Goal: Download file/media

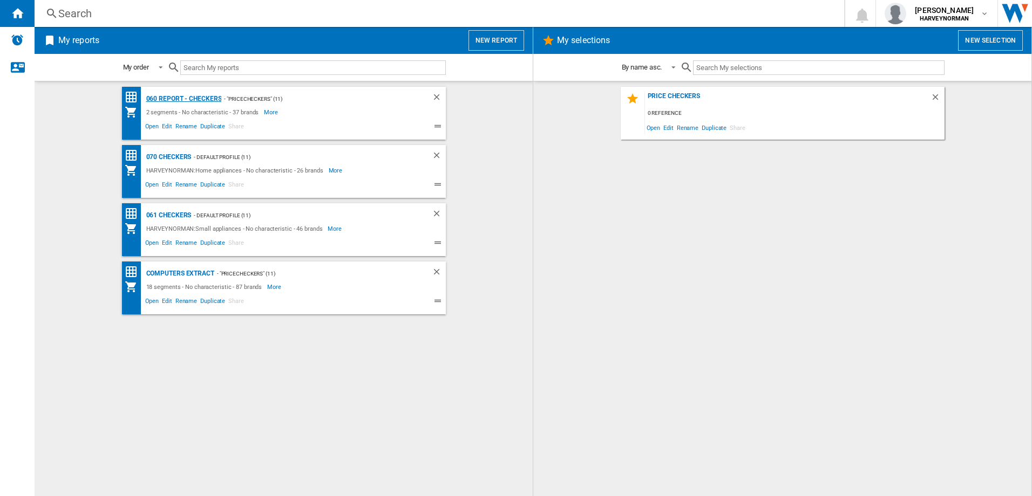
click at [181, 99] on div "060 report - Checkers" at bounding box center [183, 98] width 78 height 13
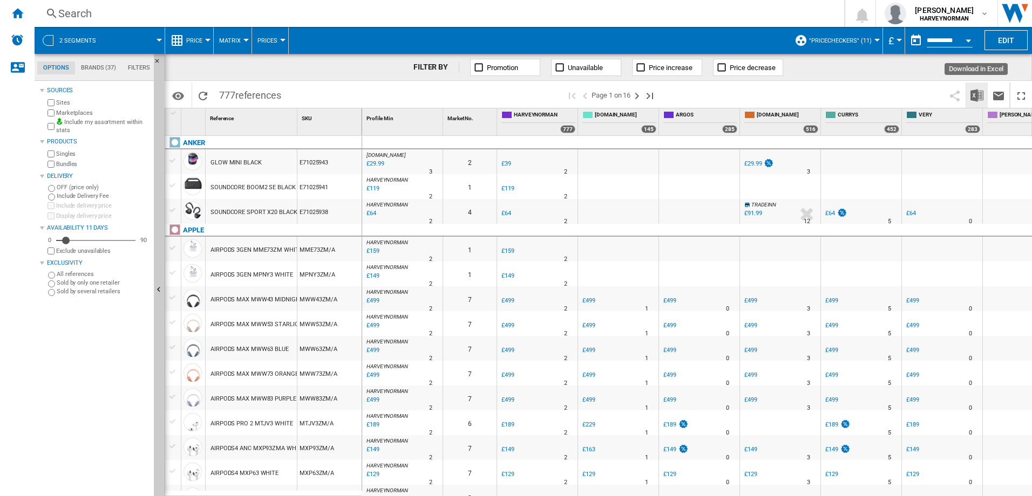
click at [975, 94] on img "Download in Excel" at bounding box center [976, 95] width 13 height 13
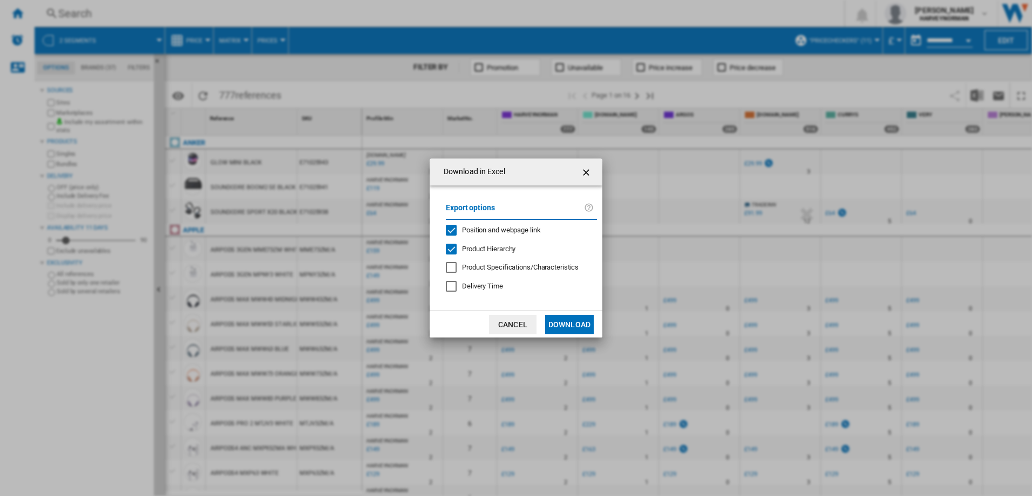
click at [575, 326] on button "Download" at bounding box center [569, 324] width 49 height 19
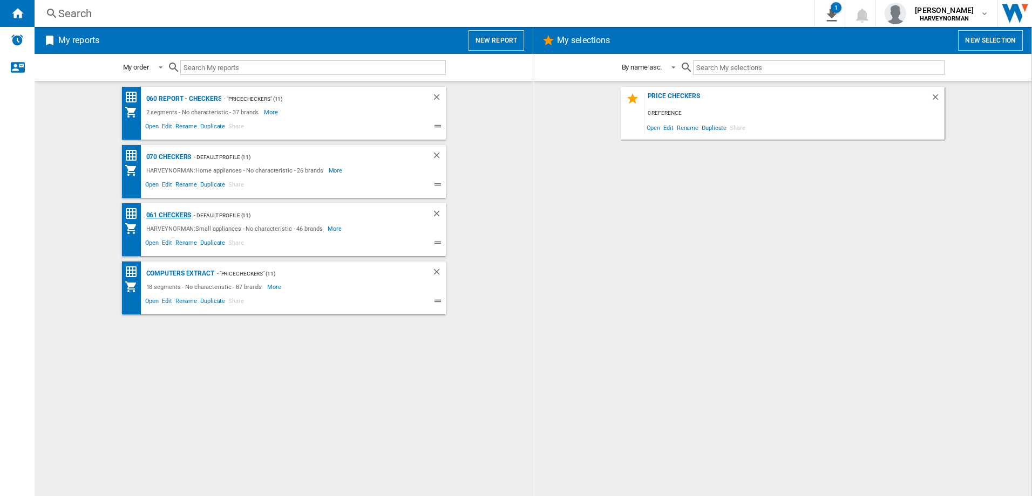
click at [162, 210] on div "061 Checkers" at bounding box center [168, 215] width 48 height 13
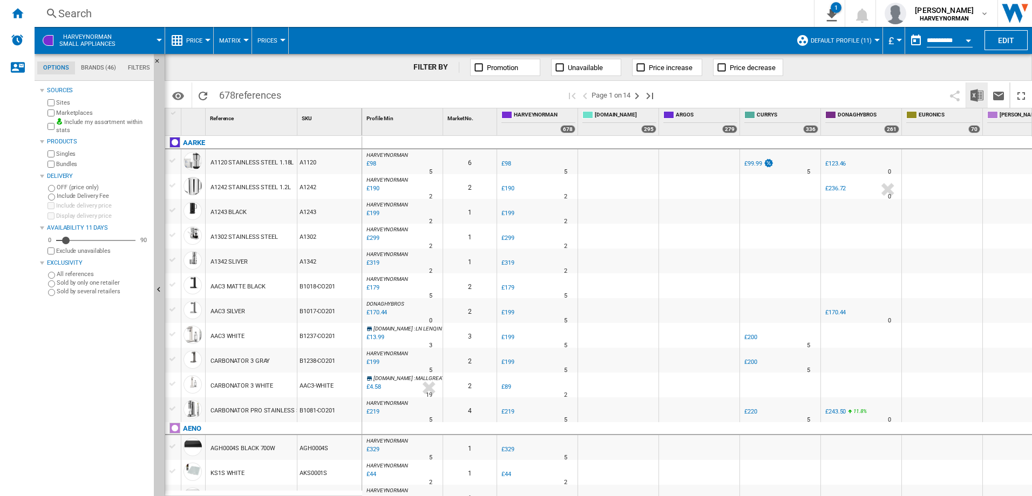
click at [979, 95] on img "Download in Excel" at bounding box center [976, 95] width 13 height 13
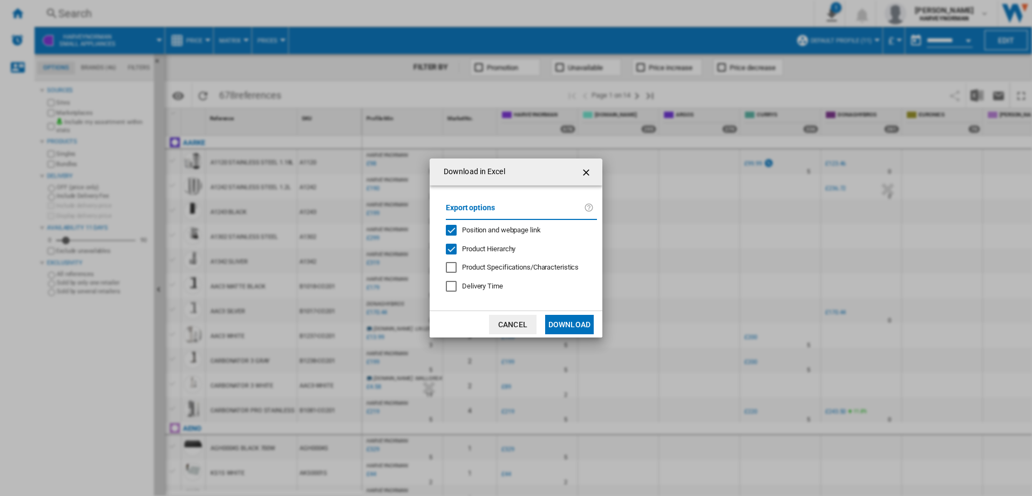
click at [567, 325] on button "Download" at bounding box center [569, 324] width 49 height 19
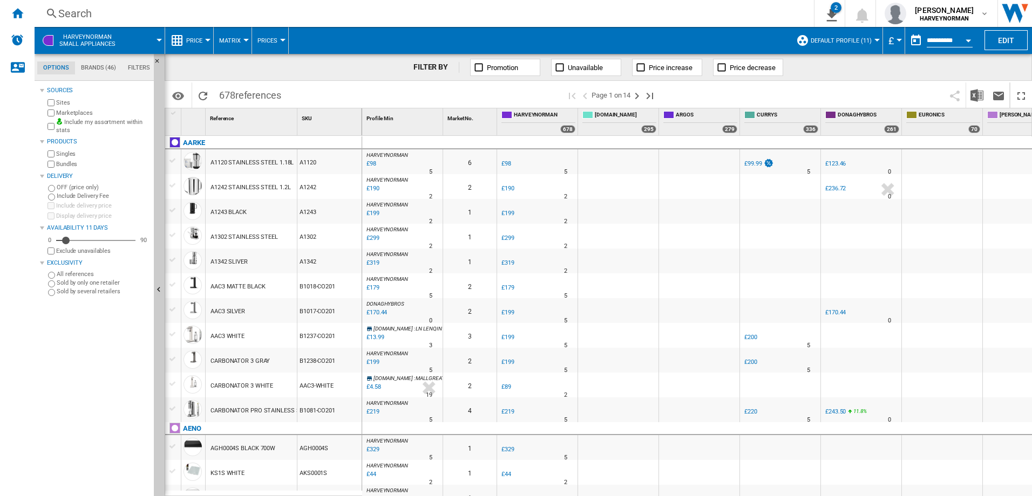
click at [520, 12] on div "Search" at bounding box center [421, 13] width 727 height 15
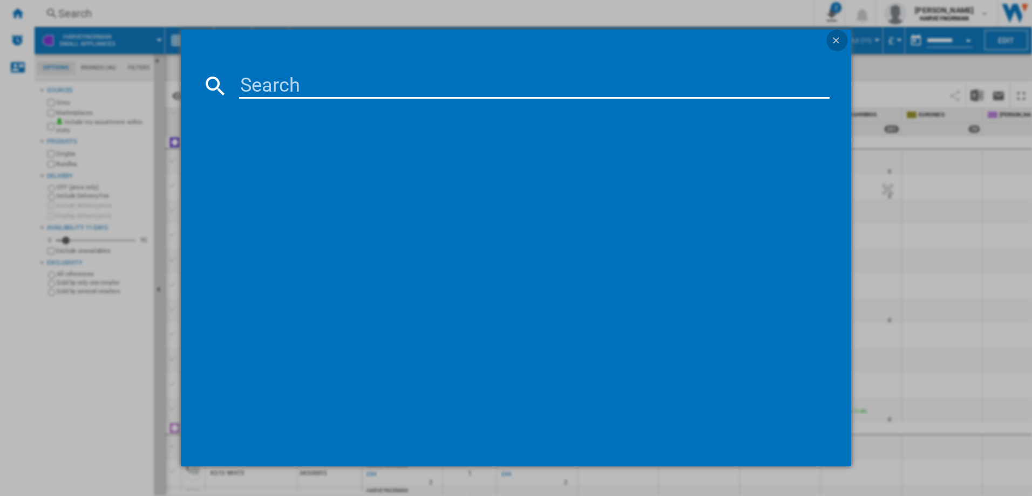
click at [840, 39] on ng-md-icon "getI18NText('BUTTONS.CLOSE_DIALOG')" at bounding box center [836, 41] width 13 height 13
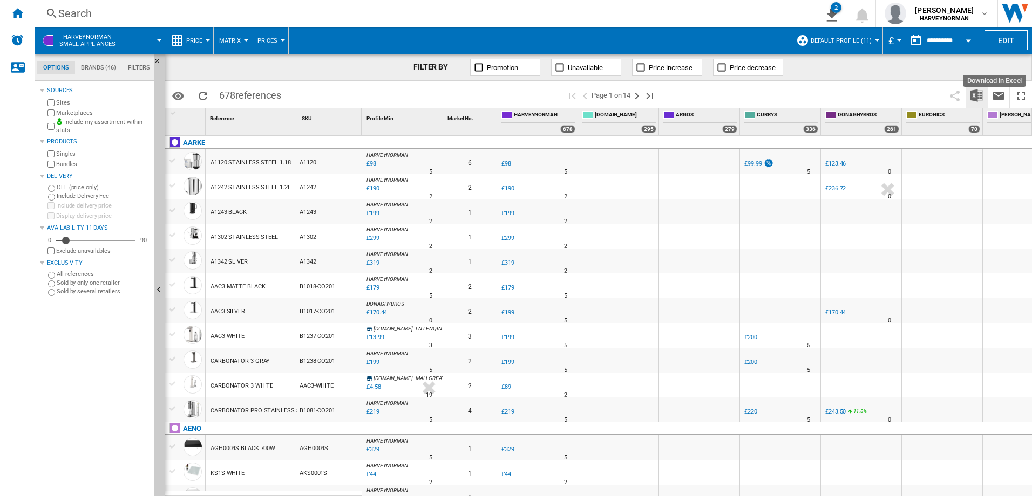
click at [972, 94] on img "Download in Excel" at bounding box center [976, 95] width 13 height 13
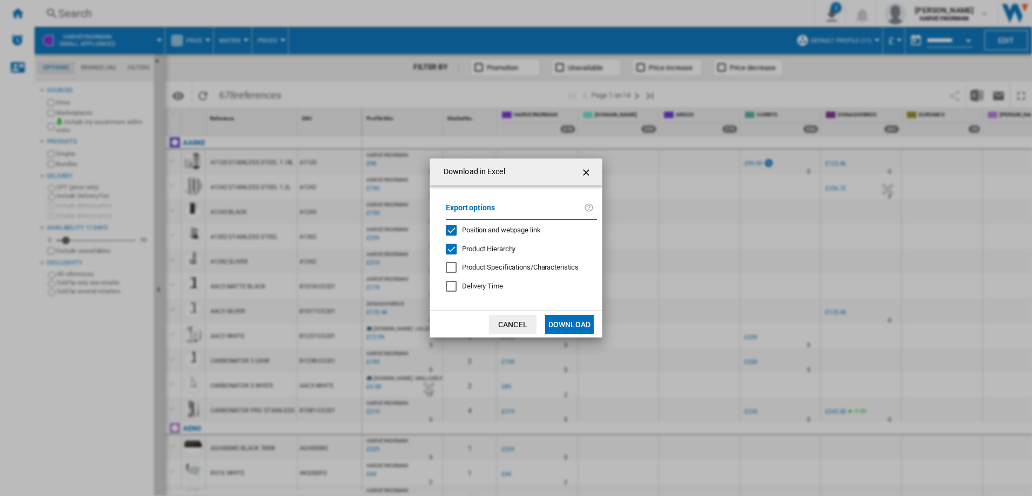
click at [573, 320] on button "Download" at bounding box center [569, 324] width 49 height 19
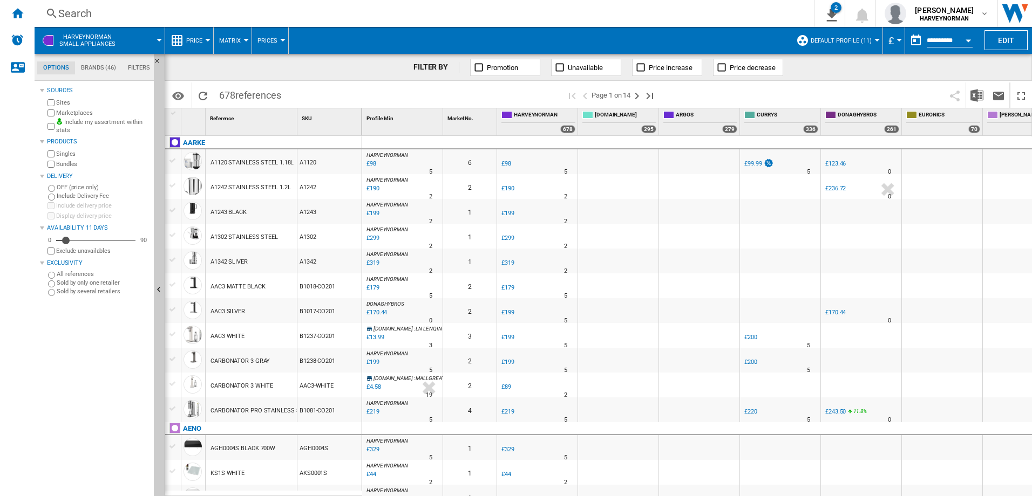
click at [632, 13] on div "Search" at bounding box center [421, 13] width 727 height 15
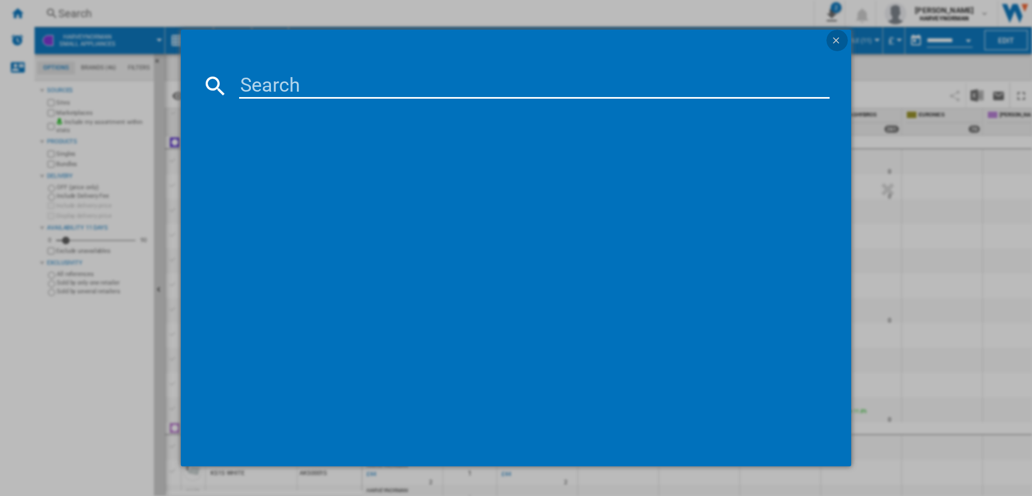
click at [839, 40] on ng-md-icon "getI18NText('BUTTONS.CLOSE_DIALOG')" at bounding box center [836, 41] width 13 height 13
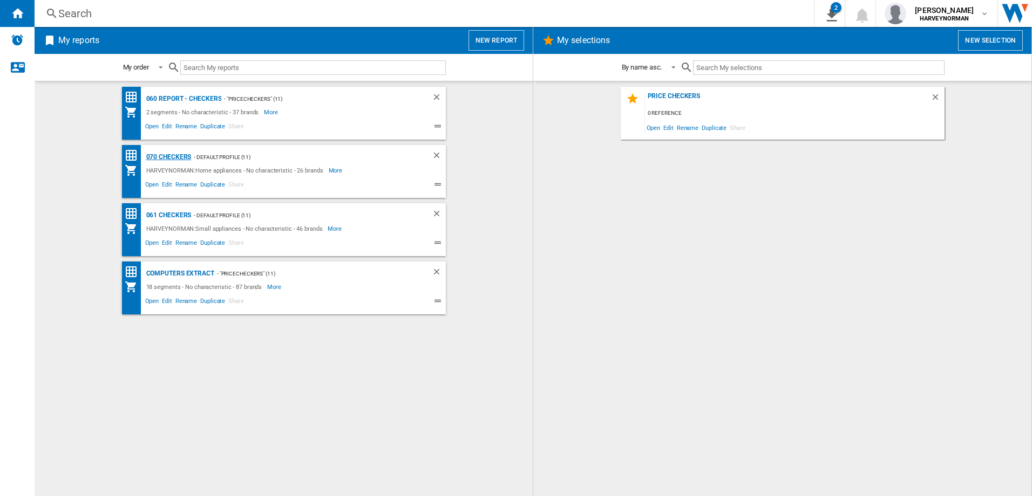
click at [187, 155] on div "070 Checkers" at bounding box center [168, 157] width 48 height 13
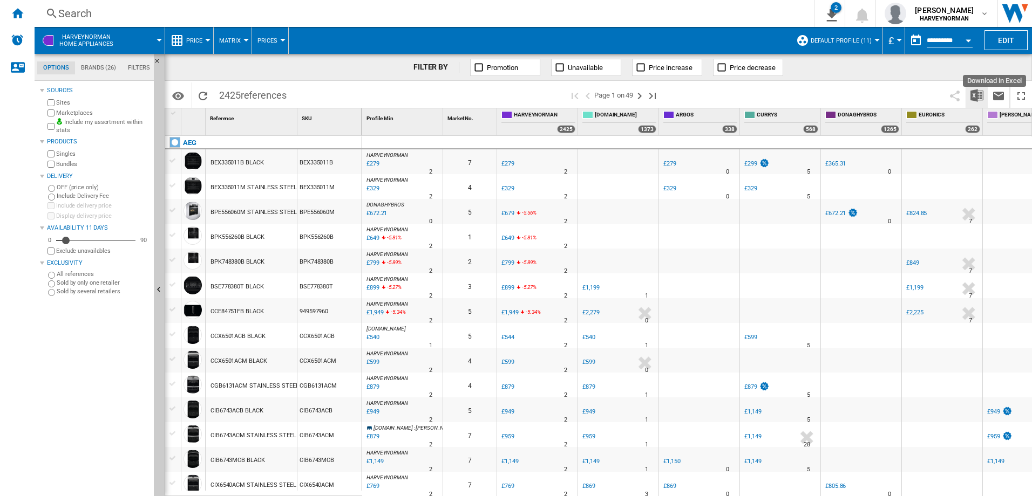
click at [975, 94] on img "Download in Excel" at bounding box center [976, 95] width 13 height 13
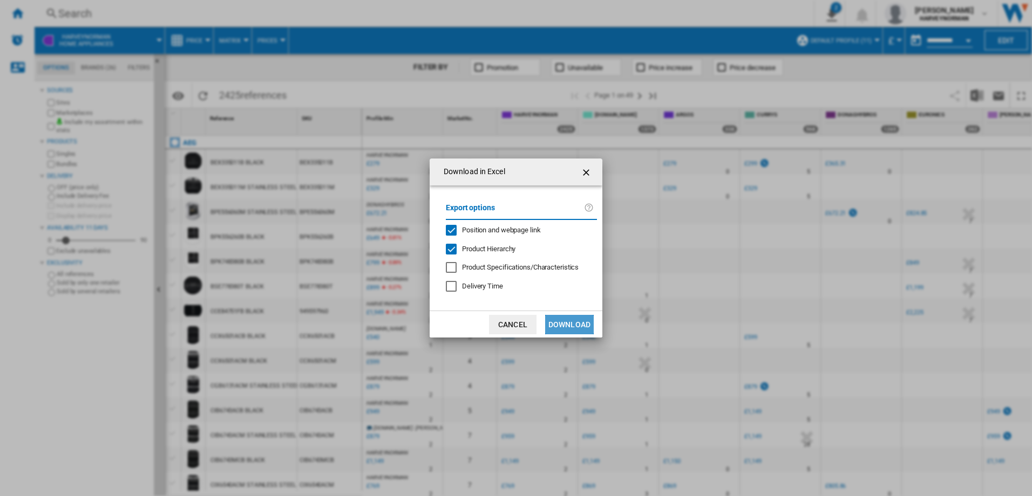
click at [580, 325] on button "Download" at bounding box center [569, 324] width 49 height 19
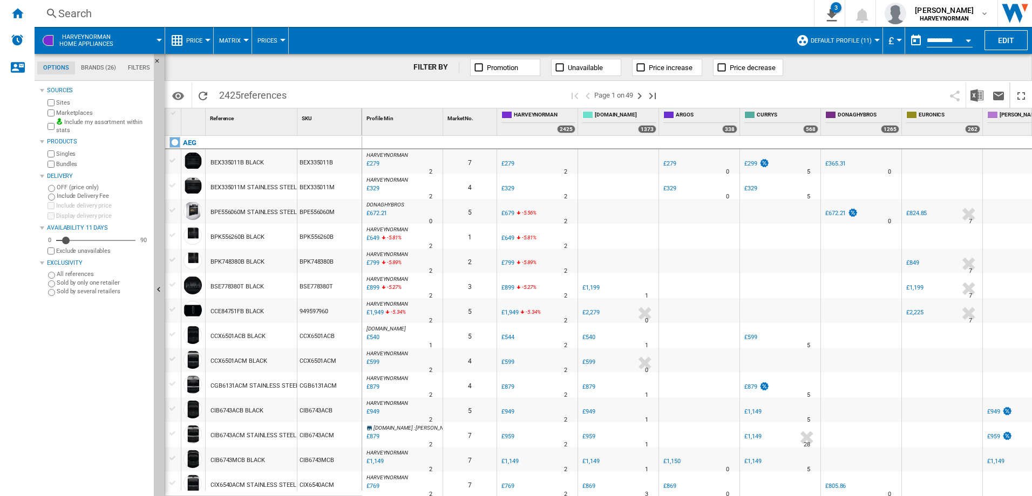
scroll to position [54, 0]
